Goal: Task Accomplishment & Management: Manage account settings

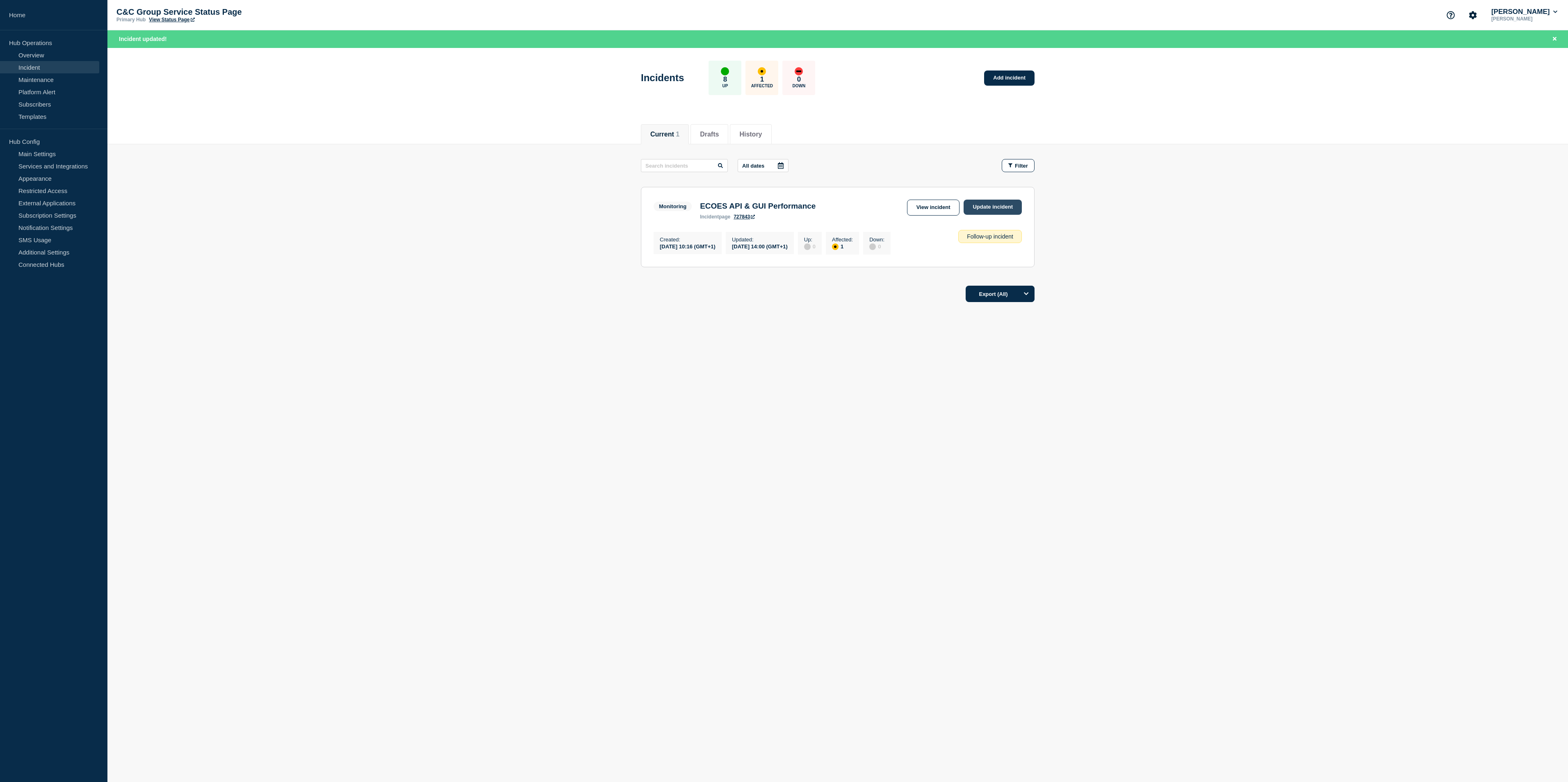
click at [978, 210] on link "Update incident" at bounding box center [993, 207] width 58 height 15
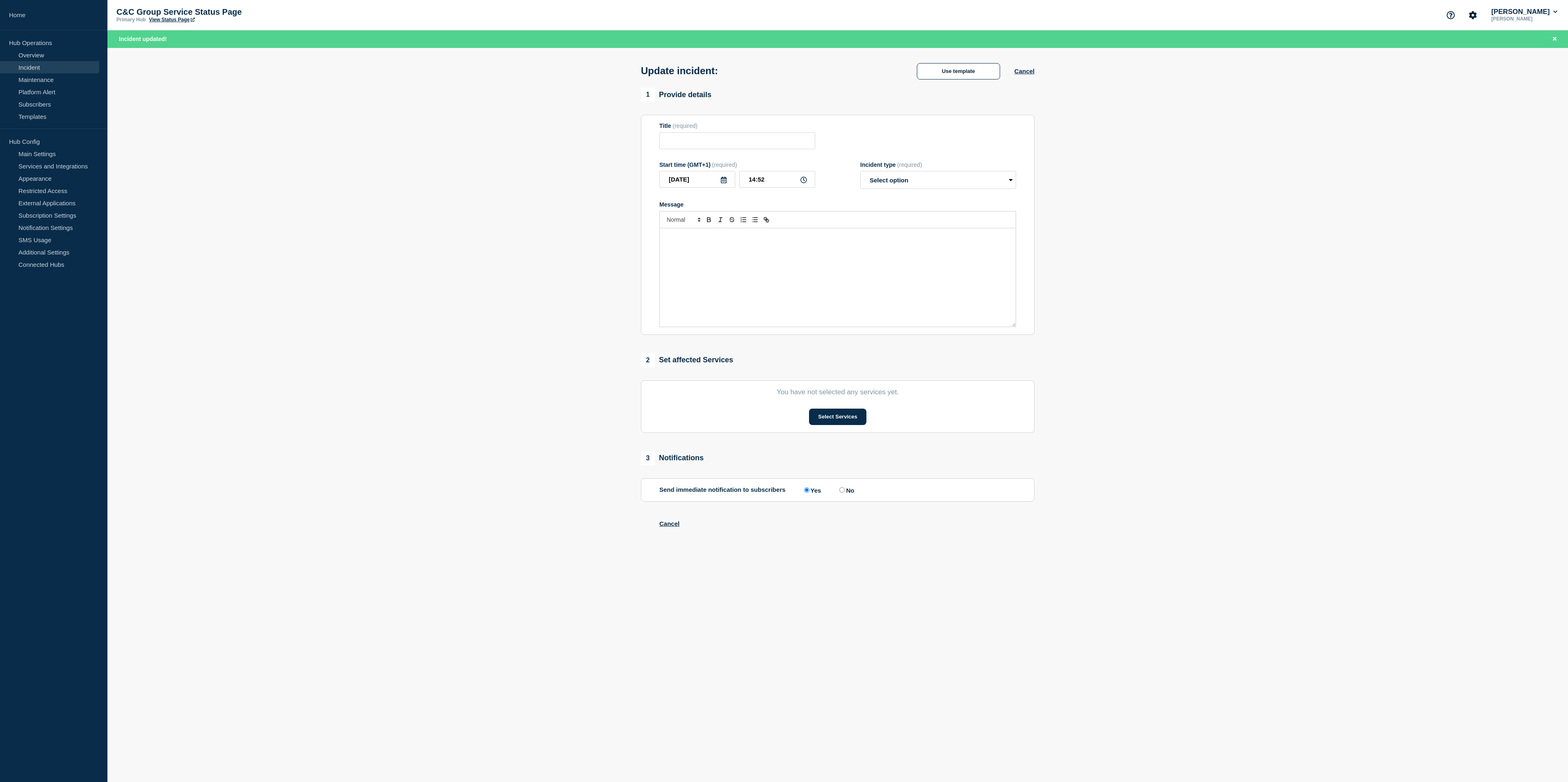
type input "ECOES API & GUI Performance"
click at [827, 251] on div "Message" at bounding box center [838, 278] width 356 height 99
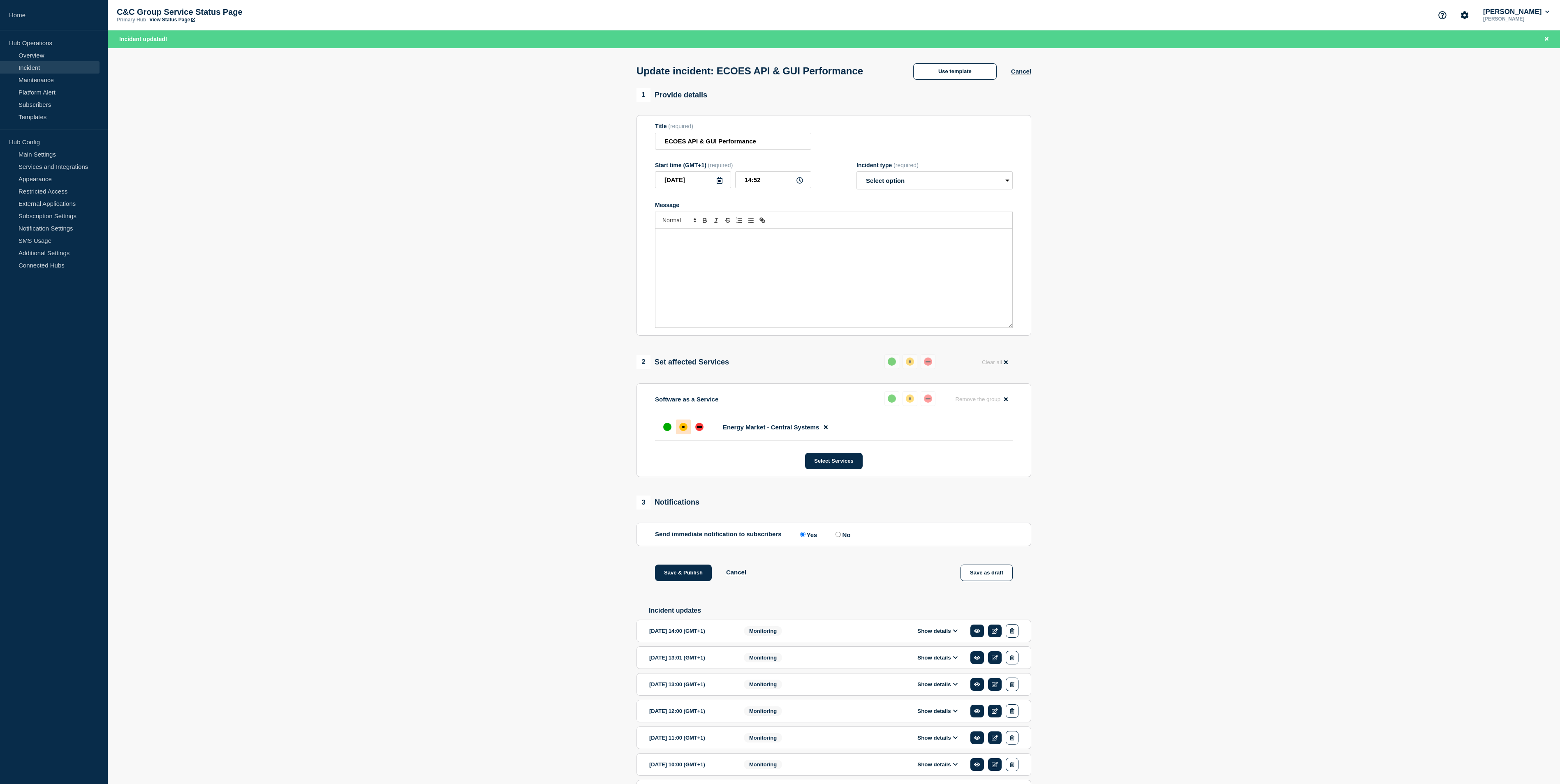
paste div "Message"
click at [695, 239] on strong "[DATE] 14:00" at bounding box center [678, 237] width 33 height 6
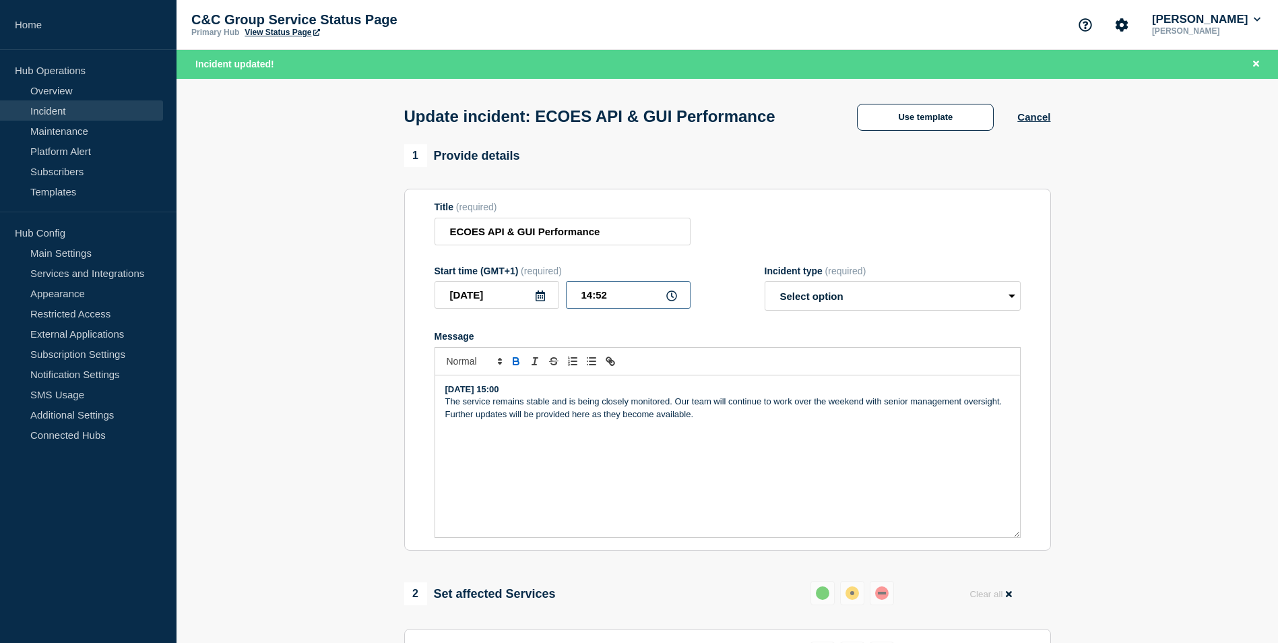
click at [591, 300] on input "14:52" at bounding box center [628, 295] width 125 height 28
type input "15:00"
click at [866, 300] on select "Select option Investigating Identified Monitoring Resolved" at bounding box center [893, 296] width 256 height 30
select select "monitoring"
click at [765, 284] on select "Select option Investigating Identified Monitoring Resolved" at bounding box center [893, 296] width 256 height 30
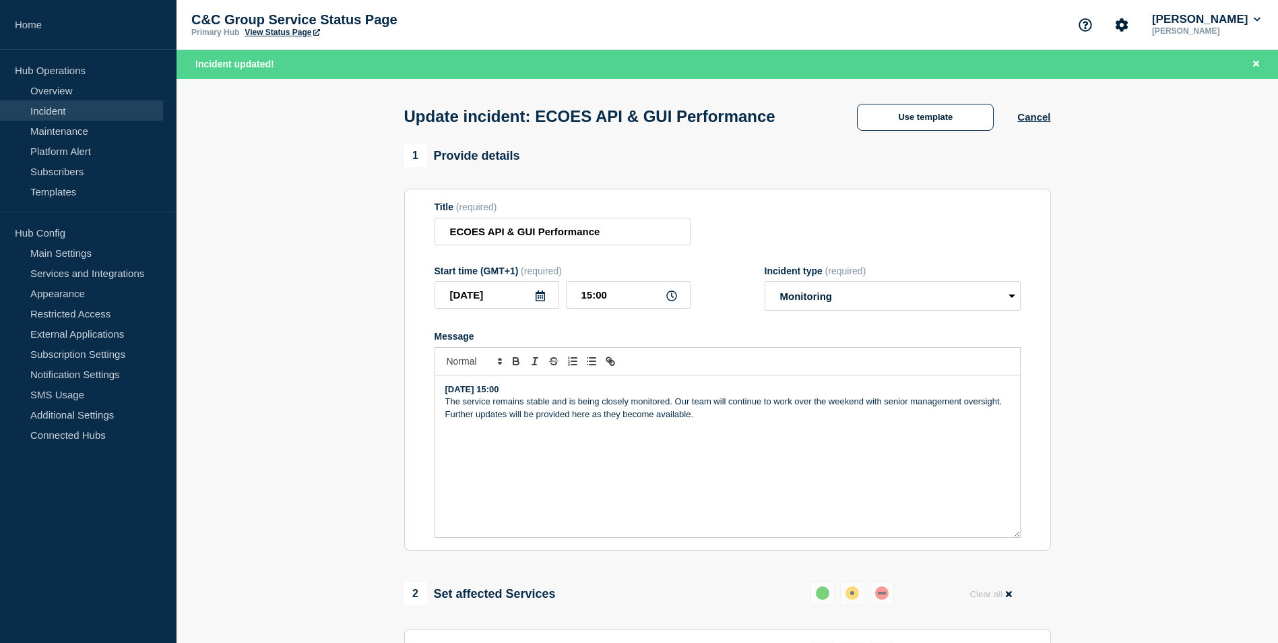
click at [443, 405] on div "[DATE] 15:00 The service remains stable and is being closely monitored. Our tea…" at bounding box center [727, 456] width 585 height 162
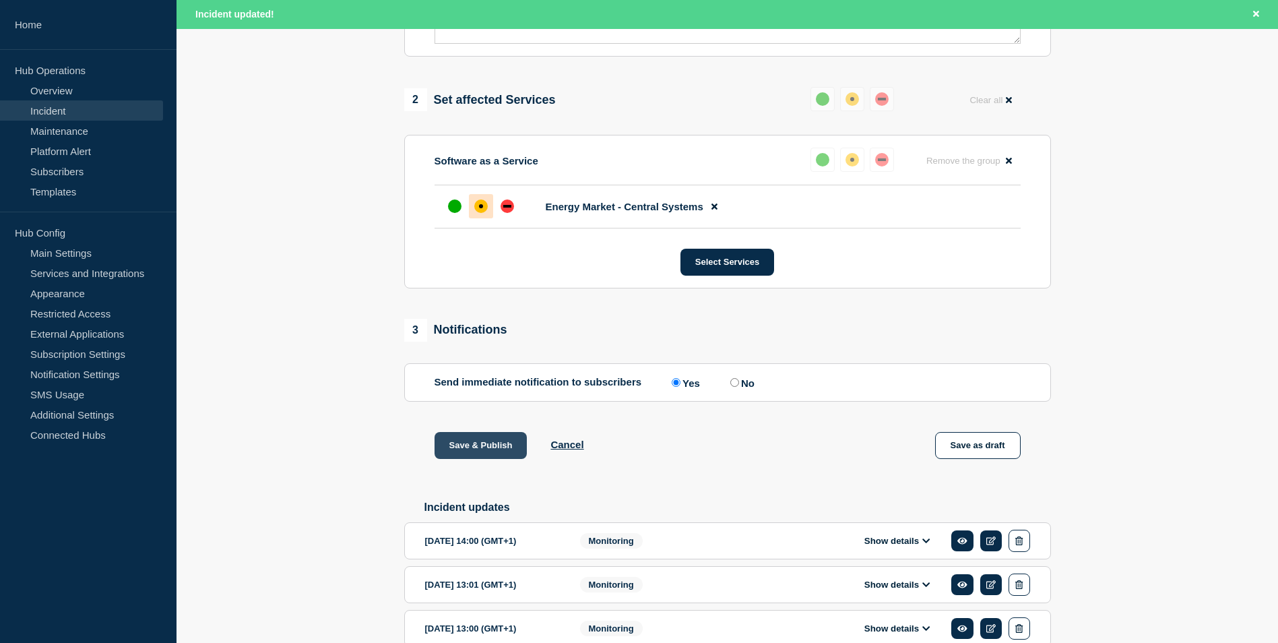
click at [492, 451] on button "Save & Publish" at bounding box center [480, 445] width 93 height 27
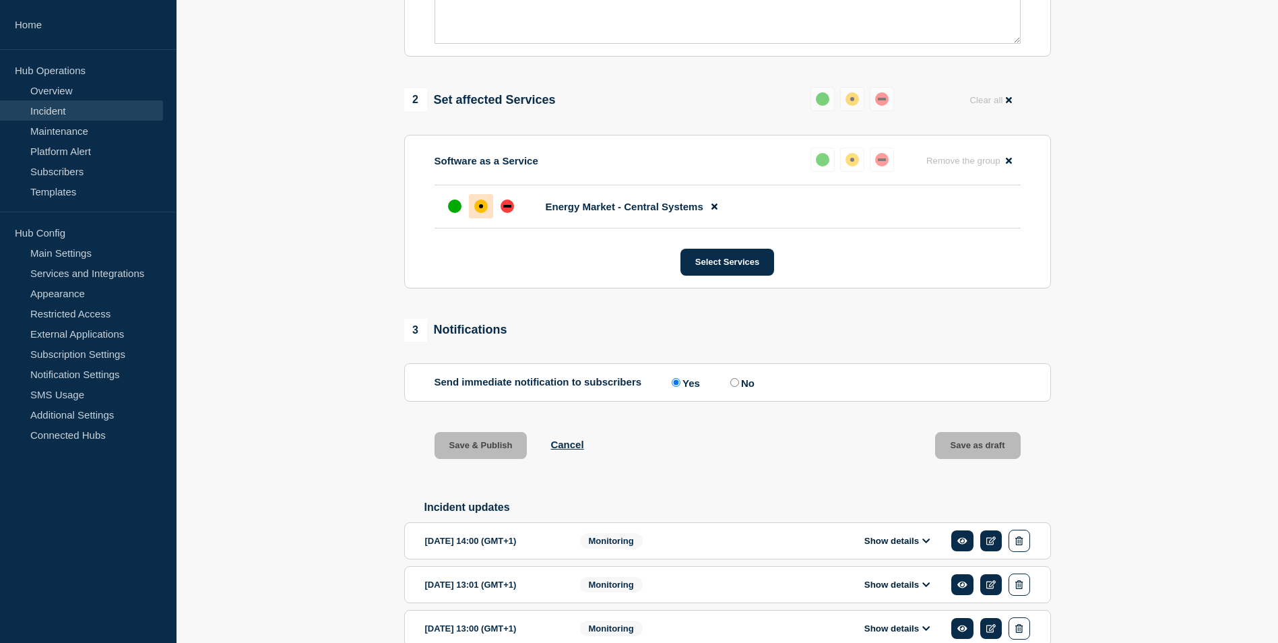
scroll to position [465, 0]
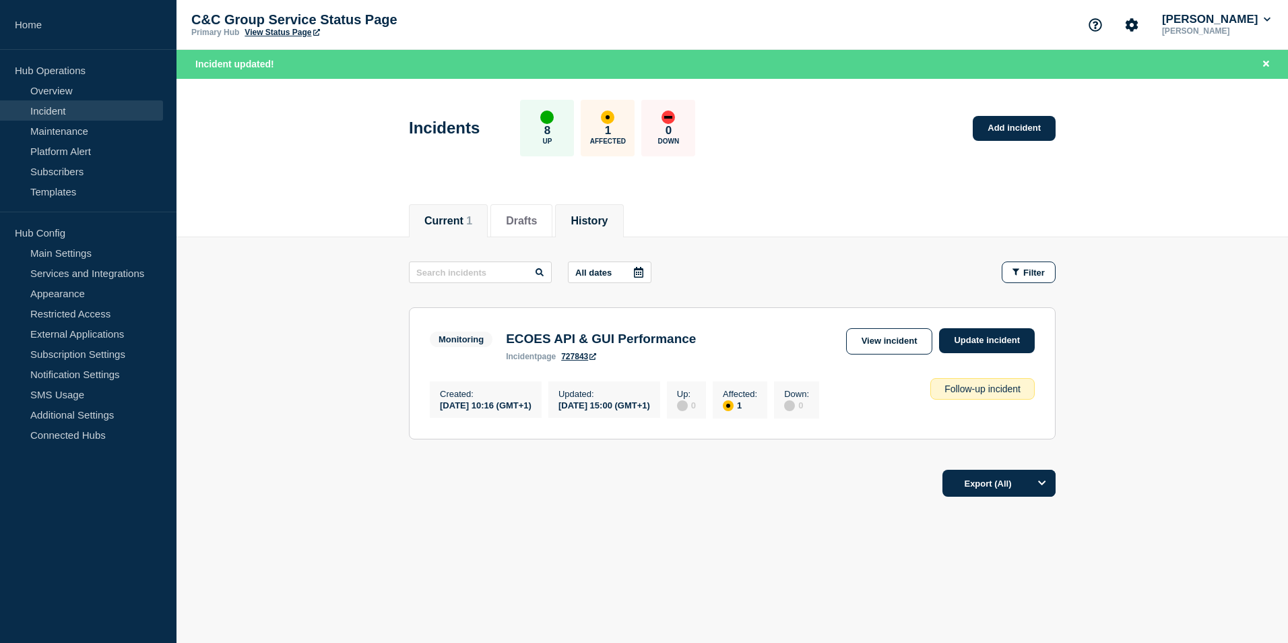
click at [607, 218] on button "History" at bounding box center [589, 221] width 37 height 12
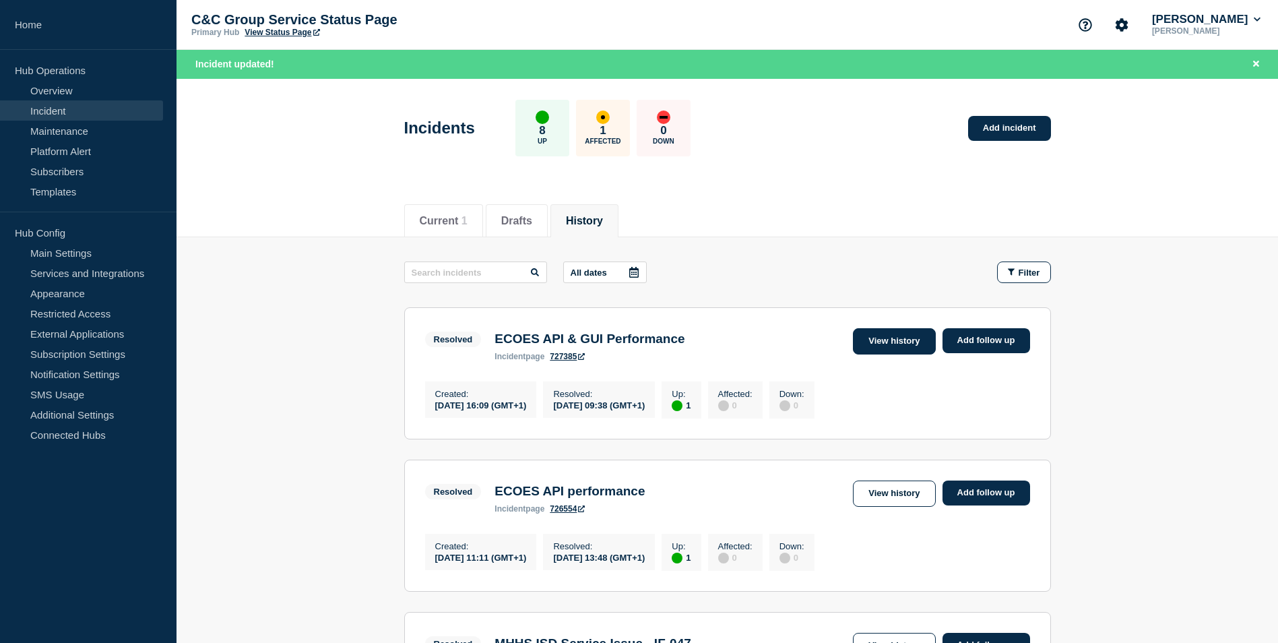
click at [907, 333] on link "View history" at bounding box center [894, 341] width 82 height 26
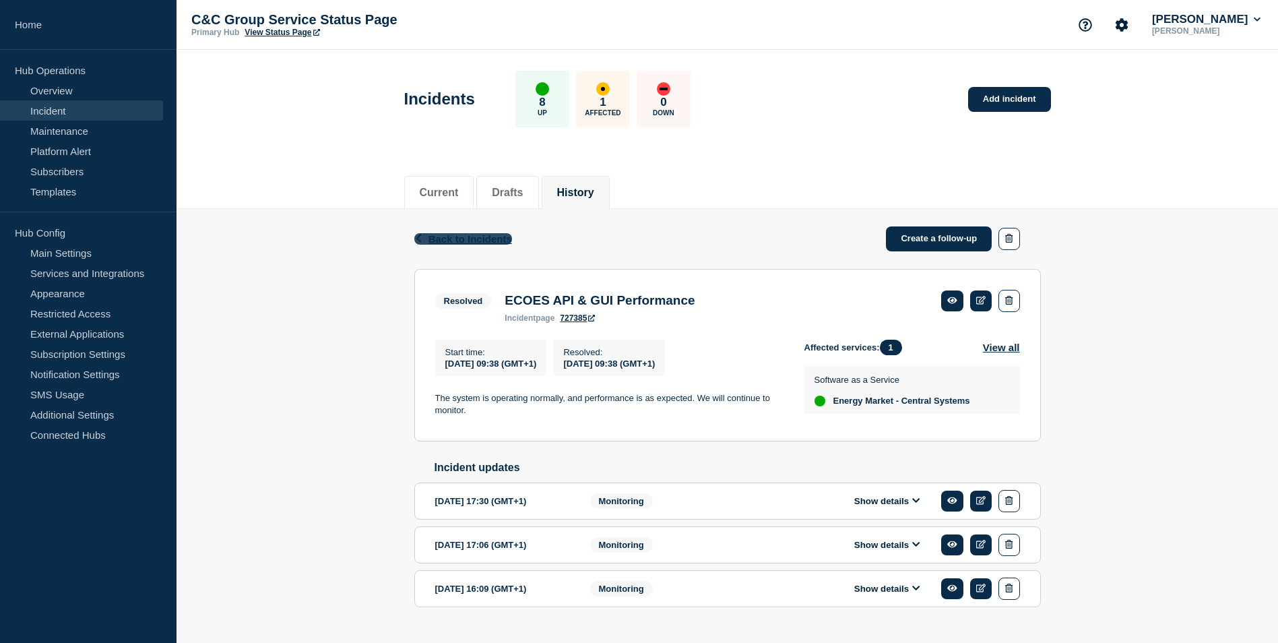
click at [474, 238] on span "Back to Incidents" at bounding box center [470, 238] width 84 height 11
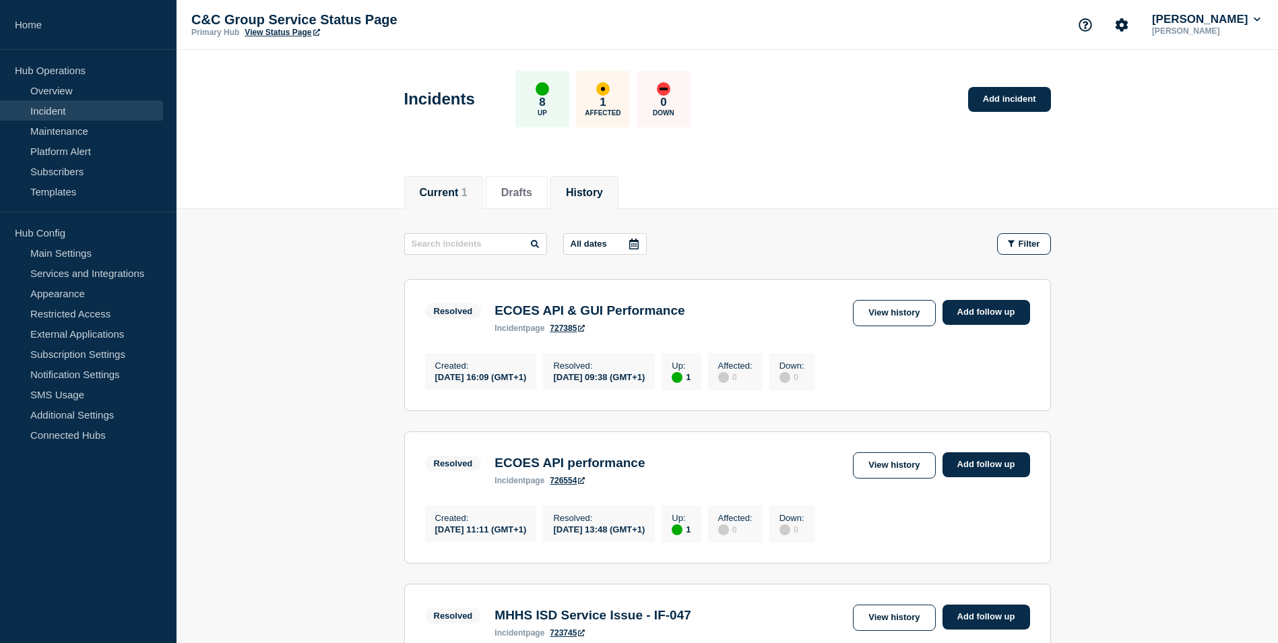
click at [451, 192] on button "Current 1" at bounding box center [444, 193] width 48 height 12
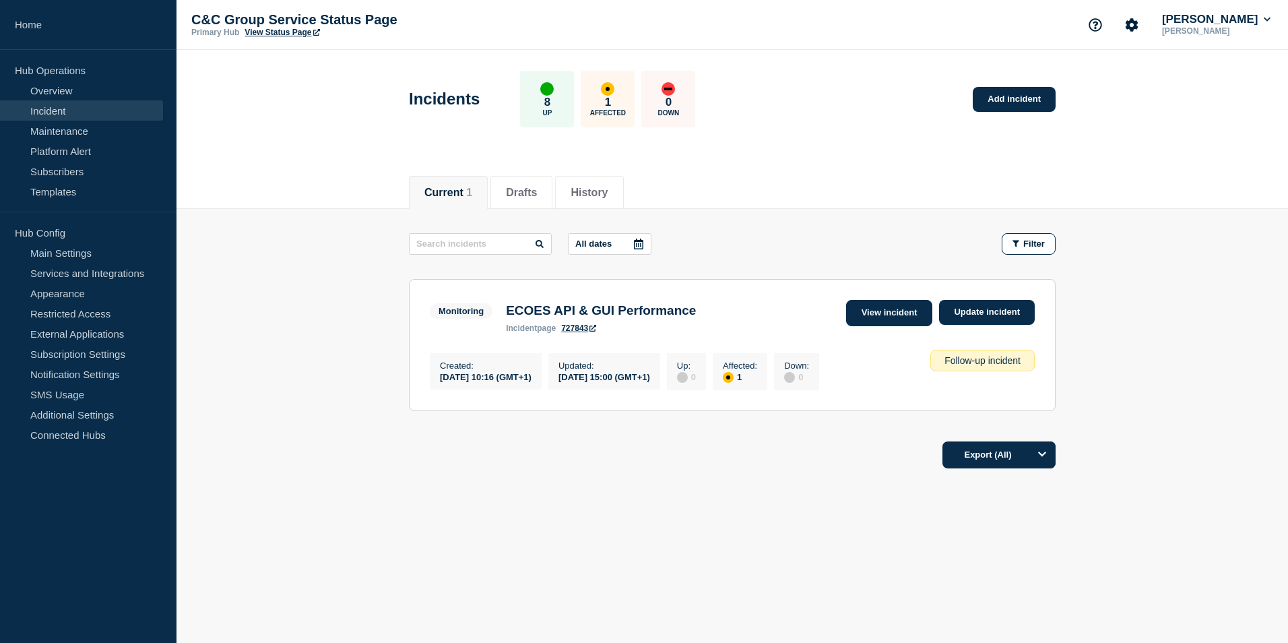
click at [880, 312] on link "View incident" at bounding box center [889, 313] width 87 height 26
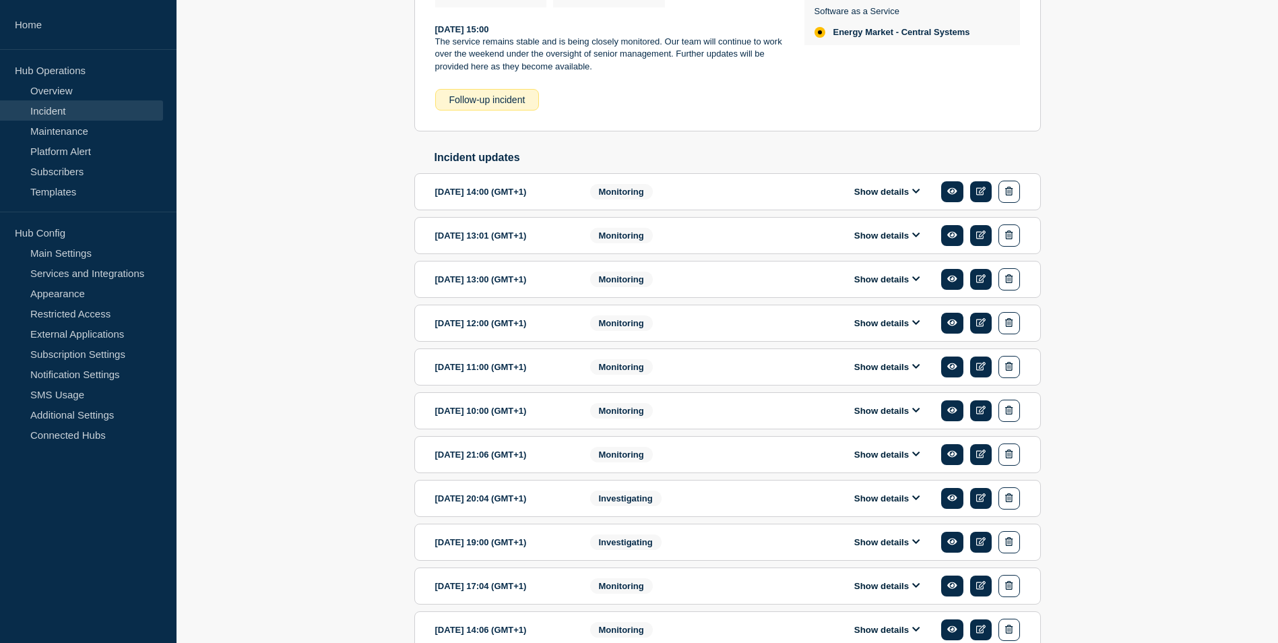
scroll to position [395, 0]
